Goal: Task Accomplishment & Management: Complete application form

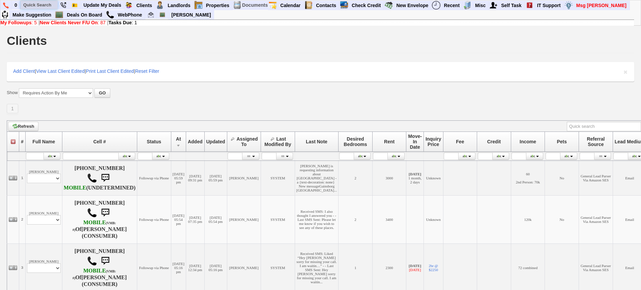
click at [37, 3] on input "text" at bounding box center [39, 5] width 37 height 8
drag, startPoint x: 54, startPoint y: 4, endPoint x: 23, endPoint y: 6, distance: 31.1
click at [23, 6] on input "717 tuckahoe" at bounding box center [39, 5] width 37 height 8
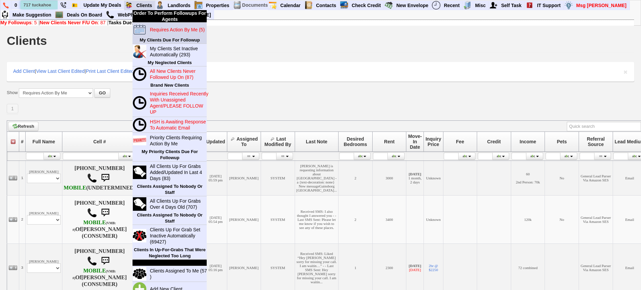
type input "717 tuckahoe"
click at [163, 30] on blink "Requires Action By Me (5)" at bounding box center [177, 29] width 55 height 5
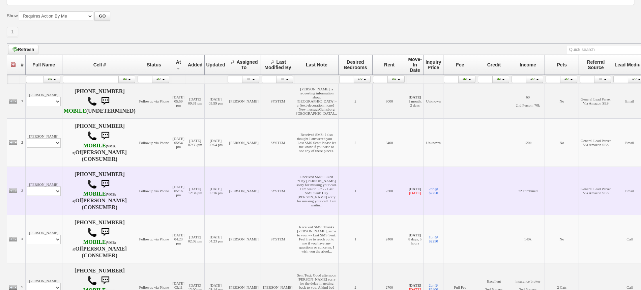
scroll to position [127, 0]
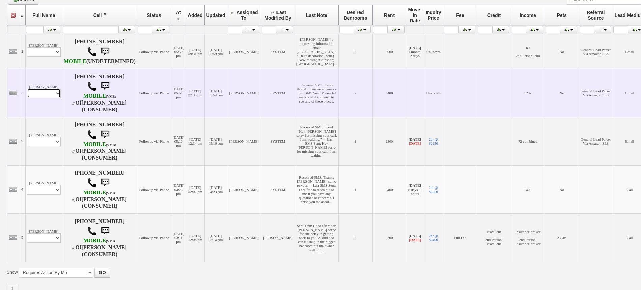
click at [45, 98] on select "Profile Edit Print Email Externally (Will Not Be Tracked In CRM) Closed Deals" at bounding box center [44, 93] width 34 height 9
select select "ChangeURL,/crm/custom/edit_client_form.php?redirect=%2Fcrm%2Fclients.php&id=143…"
click at [27, 98] on select "Profile Edit Print Email Externally (Will Not Be Tracked In CRM) Closed Deals" at bounding box center [44, 93] width 34 height 9
select select
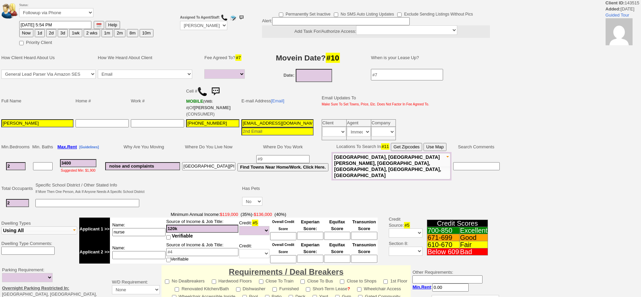
select select
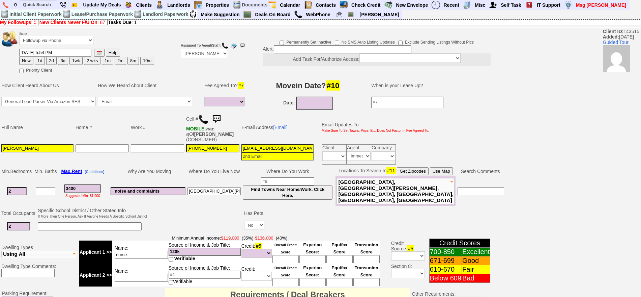
click at [222, 114] on img at bounding box center [216, 118] width 13 height 13
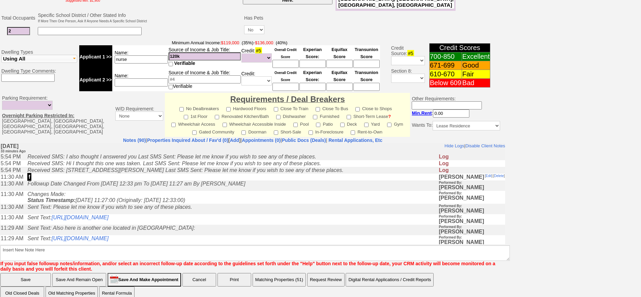
scroll to position [204, 0]
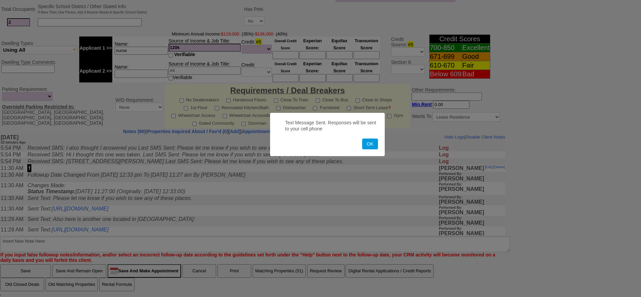
click at [362, 138] on button "OK" at bounding box center [370, 143] width 16 height 11
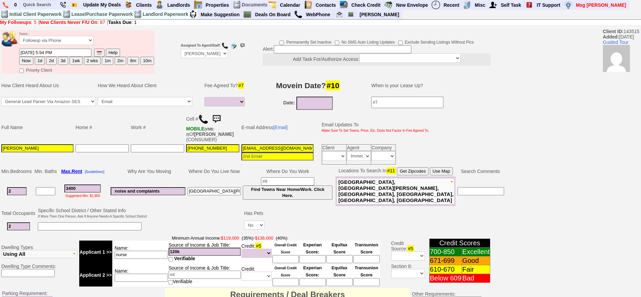
click at [222, 118] on img at bounding box center [216, 118] width 13 height 13
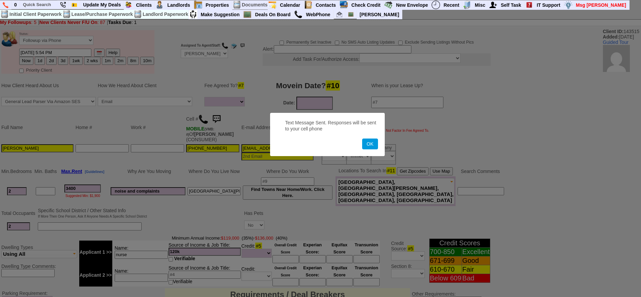
click at [362, 138] on button "OK" at bounding box center [370, 143] width 16 height 11
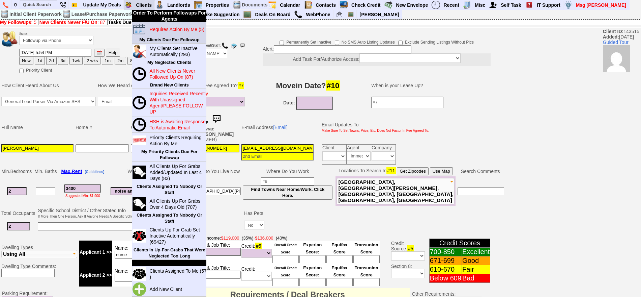
click at [151, 28] on blink "Requires Action By Me (5)" at bounding box center [176, 29] width 55 height 5
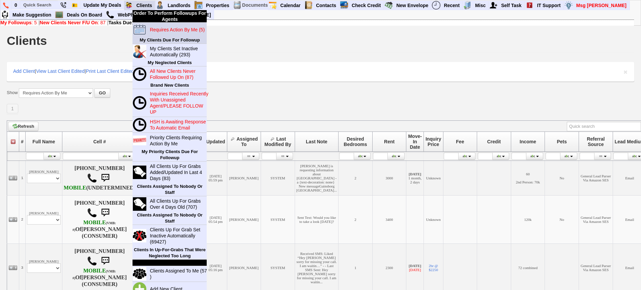
click at [150, 27] on blink "Requires Action By Me (5)" at bounding box center [177, 29] width 55 height 5
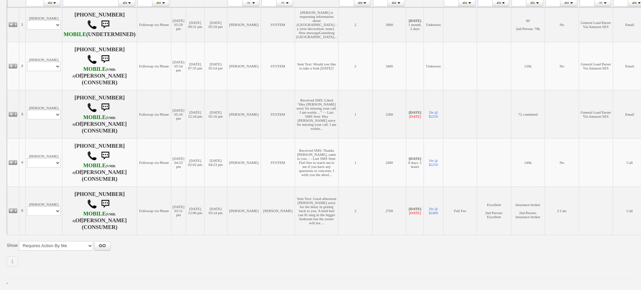
scroll to position [169, 0]
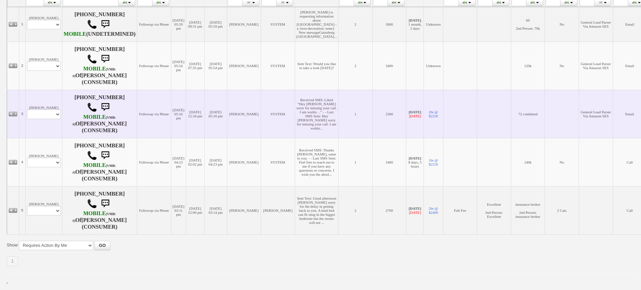
click at [49, 122] on td "Tony S Profile Edit Print Email Externally (Will Not Be Tracked In CRM) Closed …" at bounding box center [43, 114] width 37 height 48
click at [48, 119] on select "Profile Edit Print Email Externally (Will Not Be Tracked In CRM) Closed Deals" at bounding box center [44, 114] width 34 height 9
select select "ChangeURL,/crm/custom/edit_client_form.php?redirect=%2Fcrm%2Fclients.php&id=166…"
click at [27, 112] on select "Profile Edit Print Email Externally (Will Not Be Tracked In CRM) Closed Deals" at bounding box center [44, 114] width 34 height 9
select select
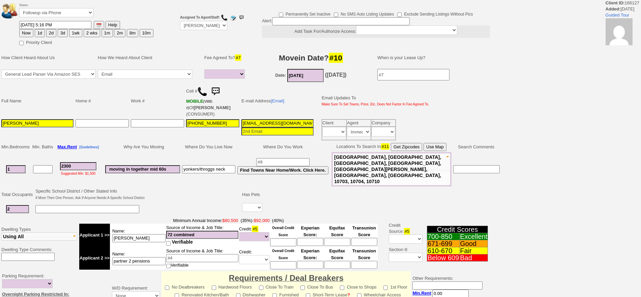
select select
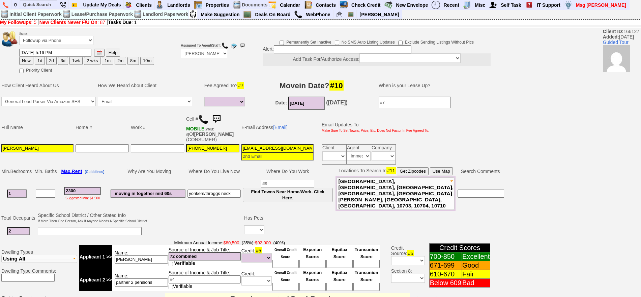
click at [216, 119] on img at bounding box center [216, 118] width 13 height 13
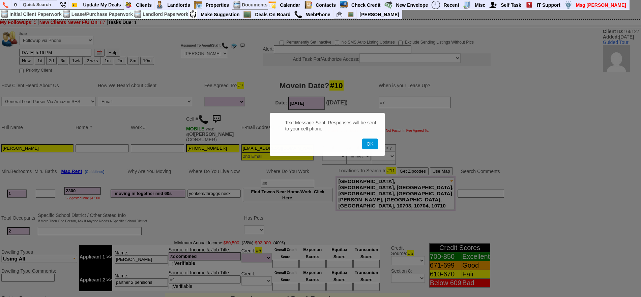
click at [362, 138] on button "OK" at bounding box center [370, 143] width 16 height 11
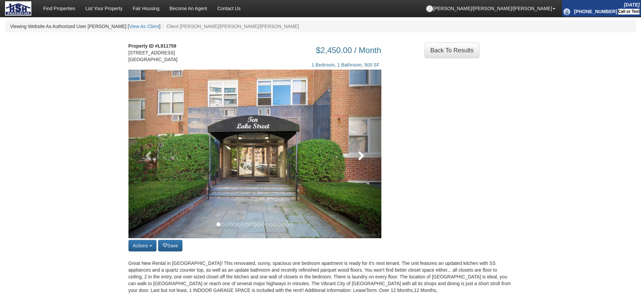
click at [362, 160] on span at bounding box center [361, 155] width 10 height 10
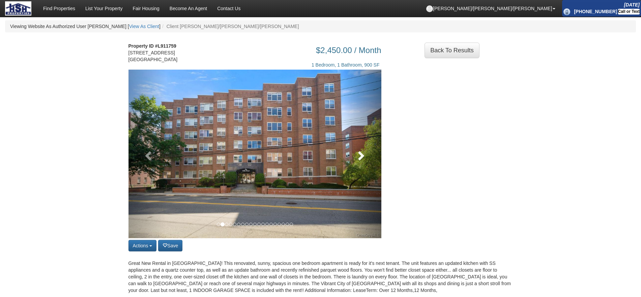
click at [362, 160] on span at bounding box center [361, 155] width 10 height 10
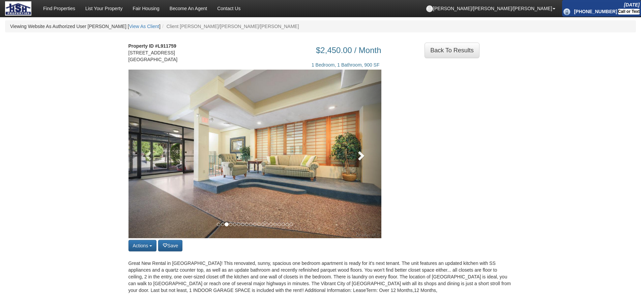
click at [362, 160] on span at bounding box center [361, 155] width 10 height 10
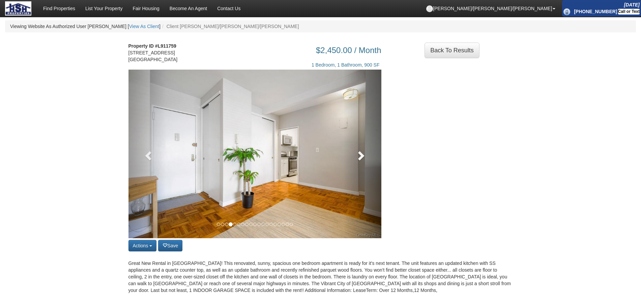
click at [362, 160] on span at bounding box center [361, 155] width 10 height 10
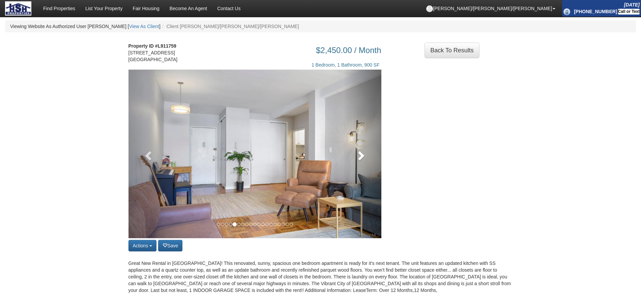
click at [362, 160] on span at bounding box center [361, 155] width 10 height 10
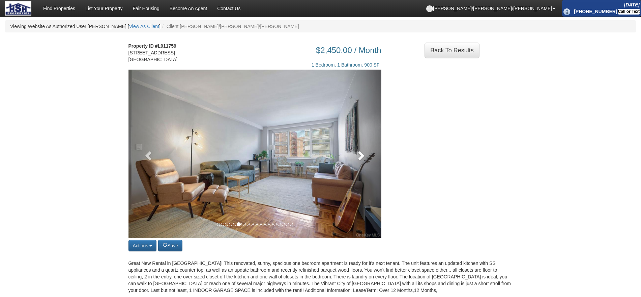
click at [362, 160] on span at bounding box center [361, 155] width 10 height 10
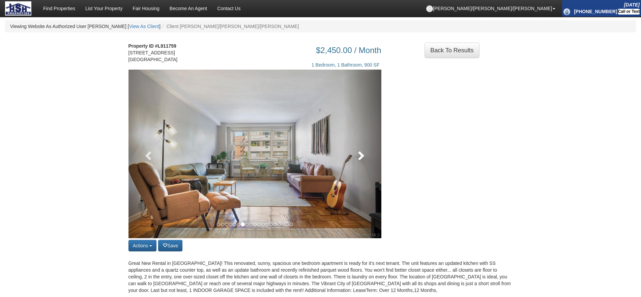
click at [362, 159] on span at bounding box center [361, 155] width 10 height 10
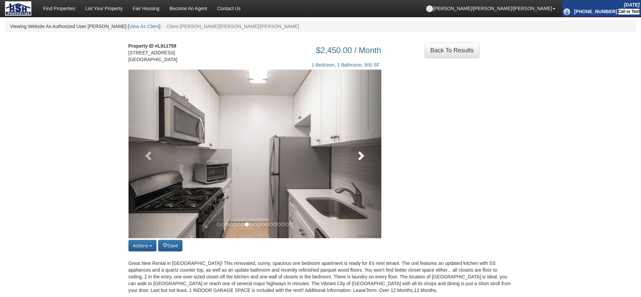
click at [362, 159] on span at bounding box center [361, 155] width 10 height 10
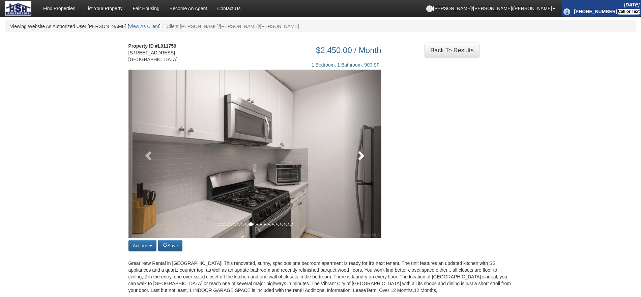
click at [362, 159] on span at bounding box center [361, 155] width 10 height 10
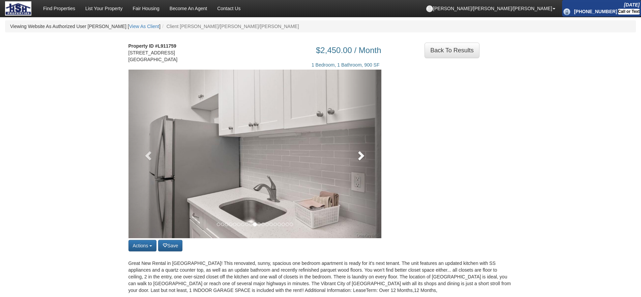
click at [362, 159] on span at bounding box center [361, 155] width 10 height 10
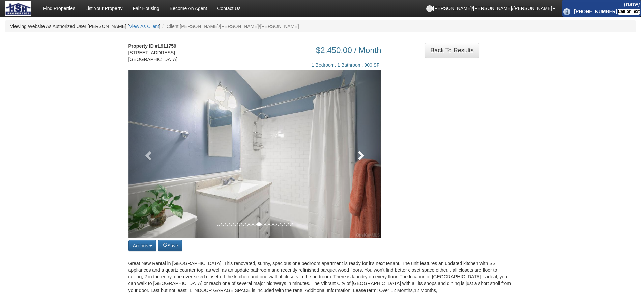
click at [362, 159] on span at bounding box center [361, 155] width 10 height 10
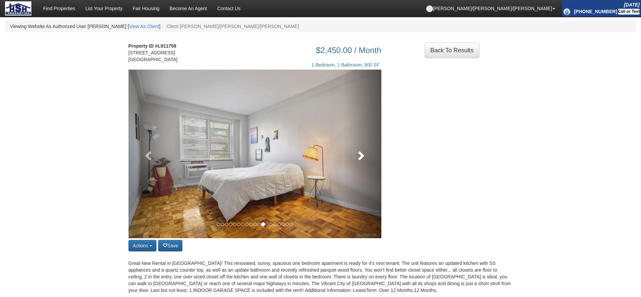
click at [362, 159] on span at bounding box center [361, 155] width 10 height 10
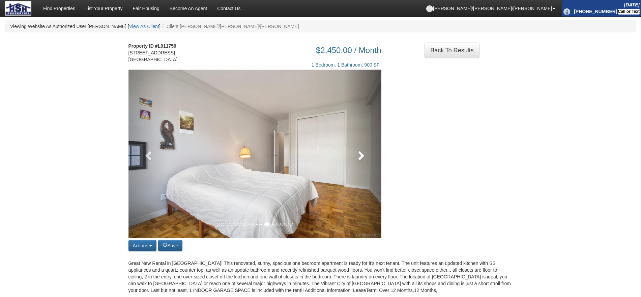
click at [362, 157] on span at bounding box center [361, 155] width 10 height 10
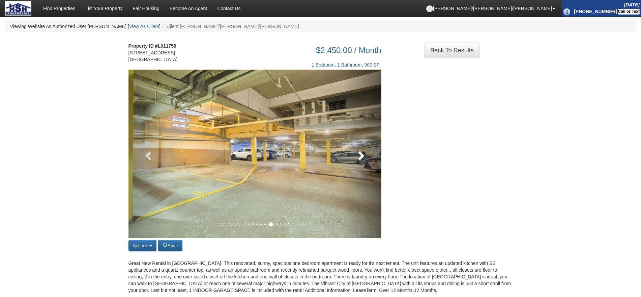
click at [362, 157] on span at bounding box center [361, 155] width 10 height 10
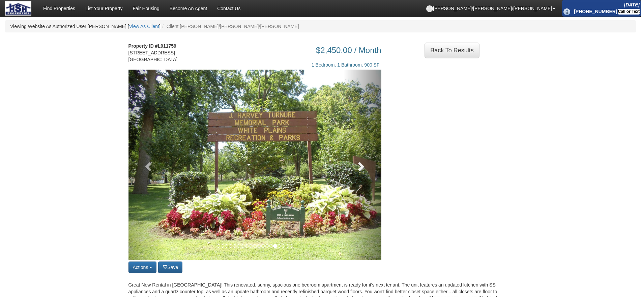
click at [362, 157] on link at bounding box center [363, 165] width 38 height 190
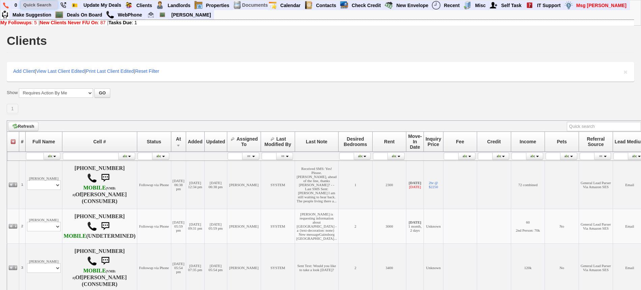
click at [37, 4] on input "text" at bounding box center [39, 5] width 37 height 8
paste input "631) 219-6041"
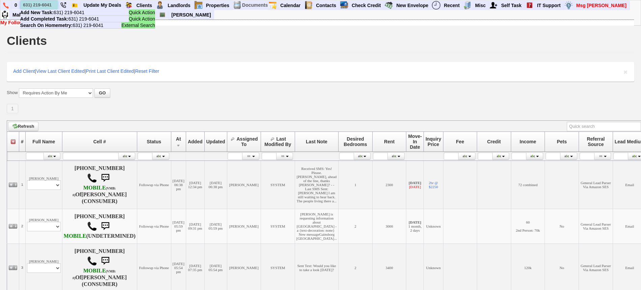
click at [47, 3] on input "631) 219-6041" at bounding box center [39, 5] width 37 height 8
paste input "46) 897-4048"
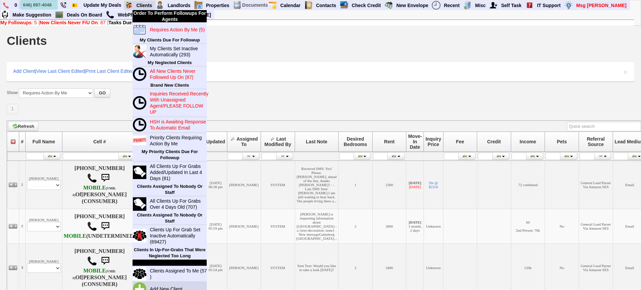
type input "646) 897-4048"
click at [163, 285] on link "Add New Client" at bounding box center [169, 289] width 44 height 9
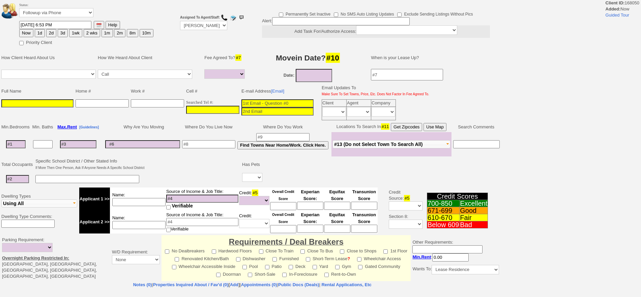
select select
click at [222, 110] on input "___-___-____" at bounding box center [212, 110] width 53 height 8
paste input "[PHONE_NUMBER]"
type input "[PHONE_NUMBER]"
click at [61, 102] on input at bounding box center [37, 103] width 72 height 8
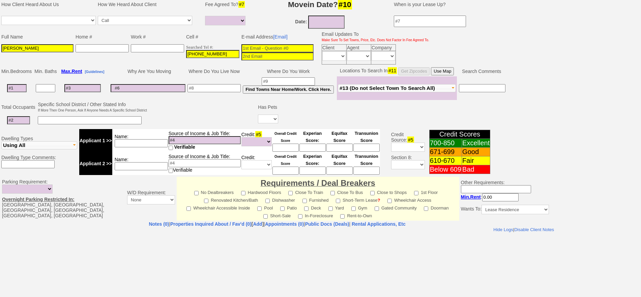
scroll to position [127, 0]
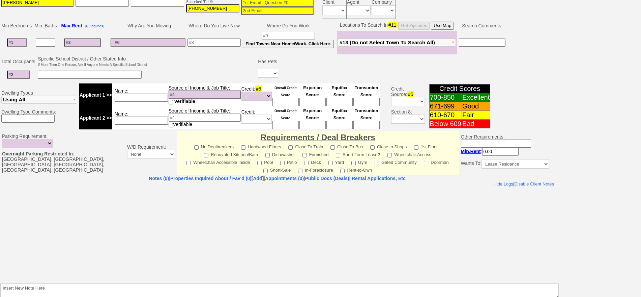
type input "[PERSON_NAME]"
click at [209, 281] on body "Hide Logs | Disable Client Notes Include Logs (0) | Disable Client Notes" at bounding box center [277, 231] width 554 height 101
click at [217, 290] on textarea "Insert New Note Here" at bounding box center [279, 291] width 559 height 16
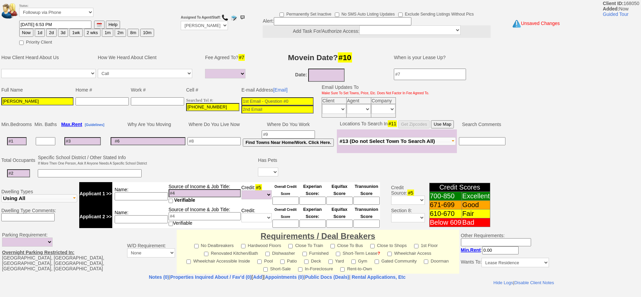
scroll to position [0, 0]
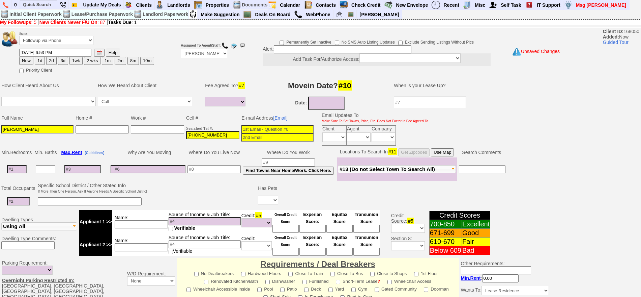
type textarea "Katonah"
click at [38, 61] on button "1d" at bounding box center [40, 61] width 10 height 8
type input "09/23/2025 06:53 PM"
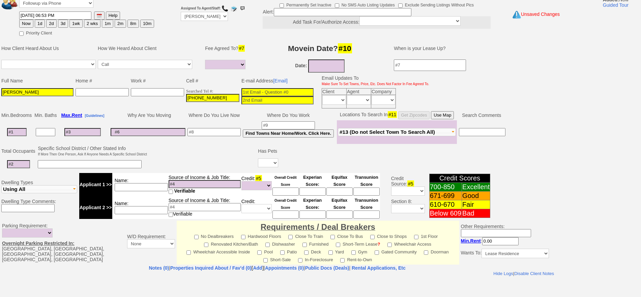
scroll to position [170, 0]
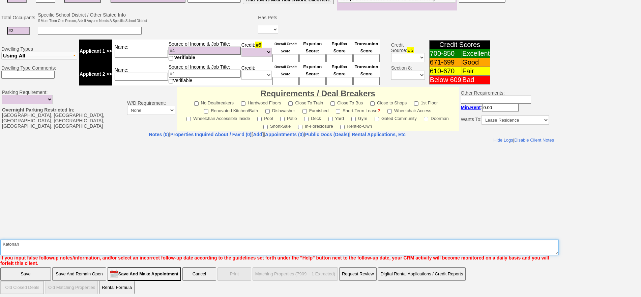
click at [428, 244] on textarea "Insert New Note Here" at bounding box center [279, 247] width 559 height 16
type textarea "Katonahf"
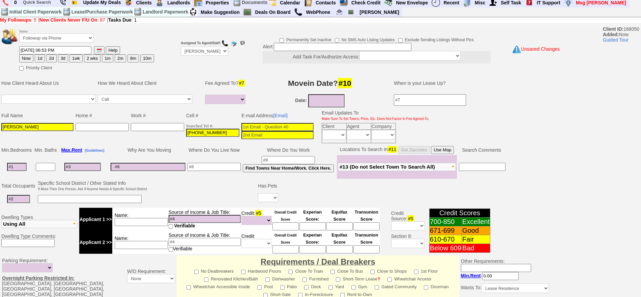
scroll to position [0, 0]
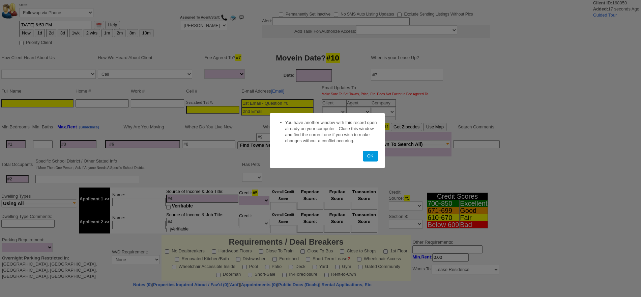
select select
click at [368, 156] on button "OK" at bounding box center [370, 156] width 15 height 11
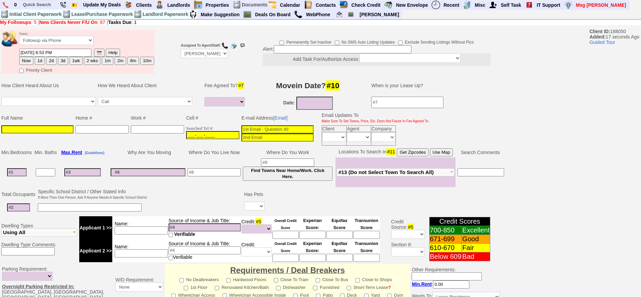
click at [209, 135] on input "___-___-____" at bounding box center [212, 135] width 53 height 8
paste input "646-897-4048"
type input "646-897-4048"
click at [36, 130] on input at bounding box center [37, 129] width 72 height 8
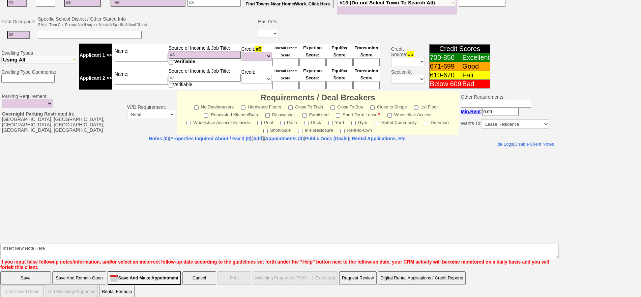
scroll to position [170, 0]
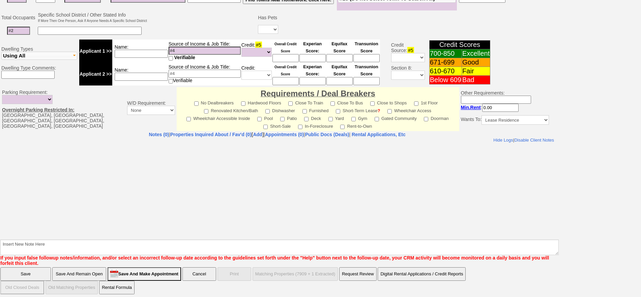
type input "Alex"
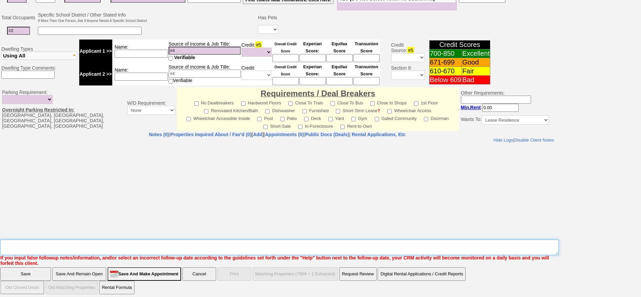
click at [239, 249] on textarea "Insert New Note Here" at bounding box center [279, 247] width 559 height 16
type textarea "kaontah ld"
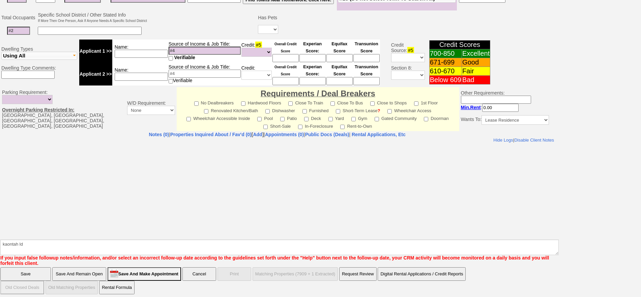
click input "Save" at bounding box center [25, 273] width 51 height 13
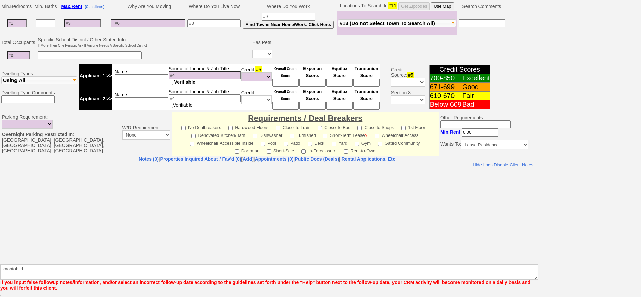
scroll to position [146, 0]
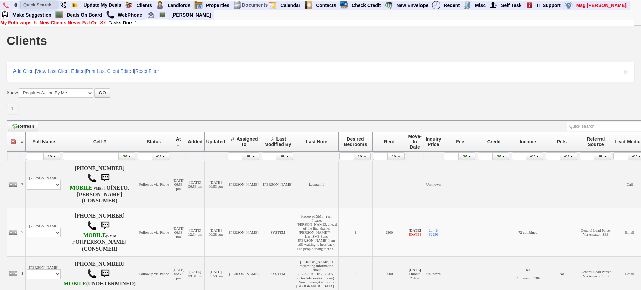
click at [25, 4] on input "text" at bounding box center [39, 5] width 37 height 8
paste input "718) 439-4886"
type input "718) 439-4886"
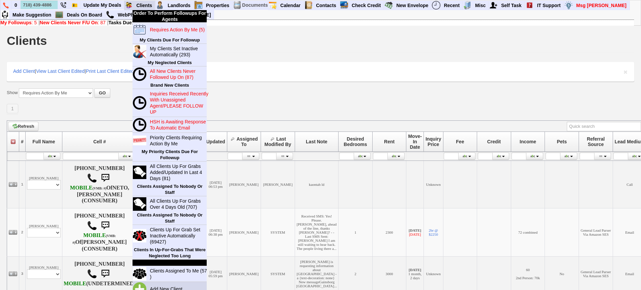
click at [162, 285] on link "Add New Client" at bounding box center [169, 289] width 44 height 9
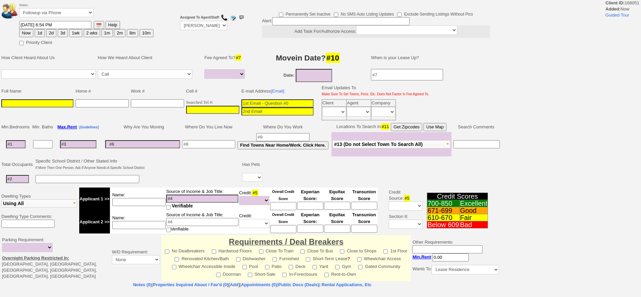
select select
click at [213, 110] on input "___-___-____" at bounding box center [212, 110] width 53 height 8
paste input "[PHONE_NUMBER]"
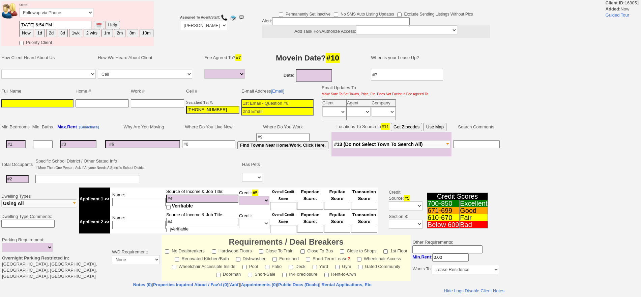
type input "[PHONE_NUMBER]"
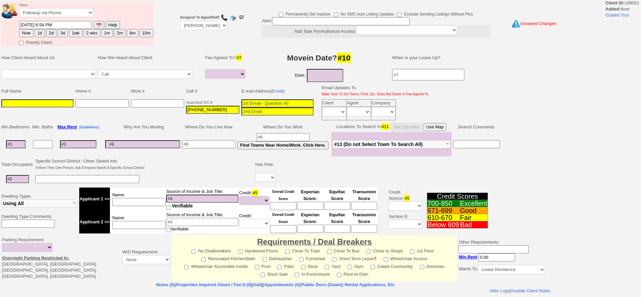
click at [47, 101] on input at bounding box center [37, 103] width 72 height 8
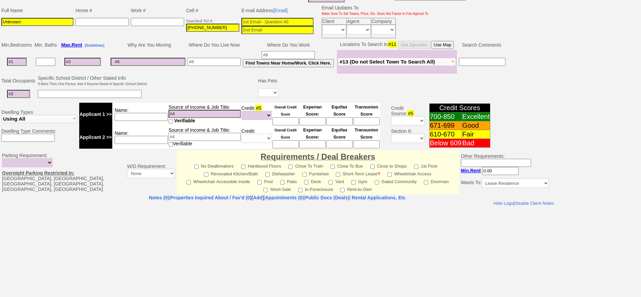
scroll to position [167, 0]
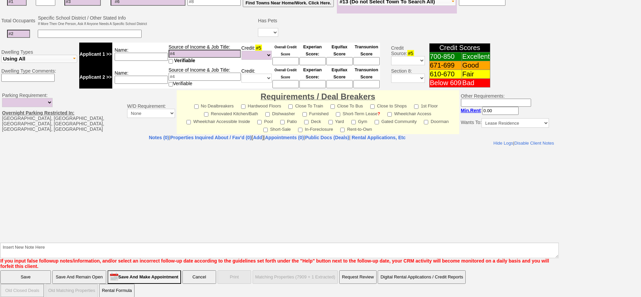
type input "Unknown"
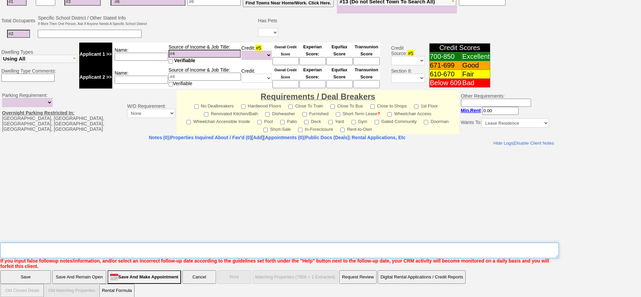
click at [195, 246] on textarea "Insert New Note Here" at bounding box center [279, 250] width 559 height 16
type textarea "richbell rd? fu"
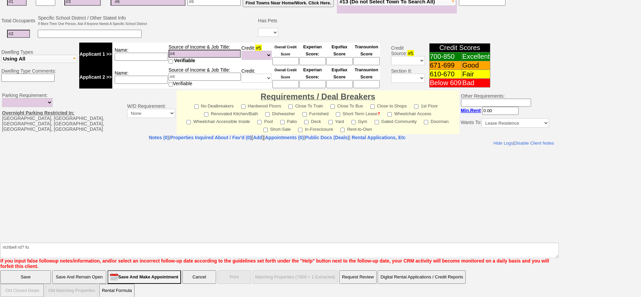
click input "Save" at bounding box center [25, 276] width 51 height 13
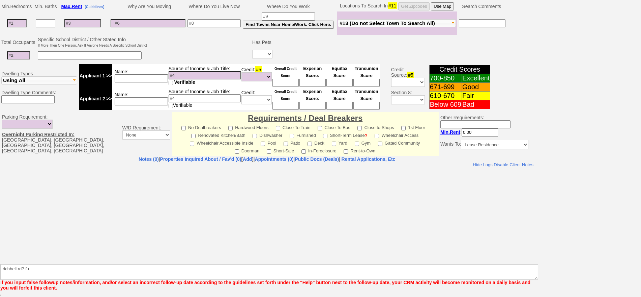
scroll to position [146, 0]
